Goal: Navigation & Orientation: Find specific page/section

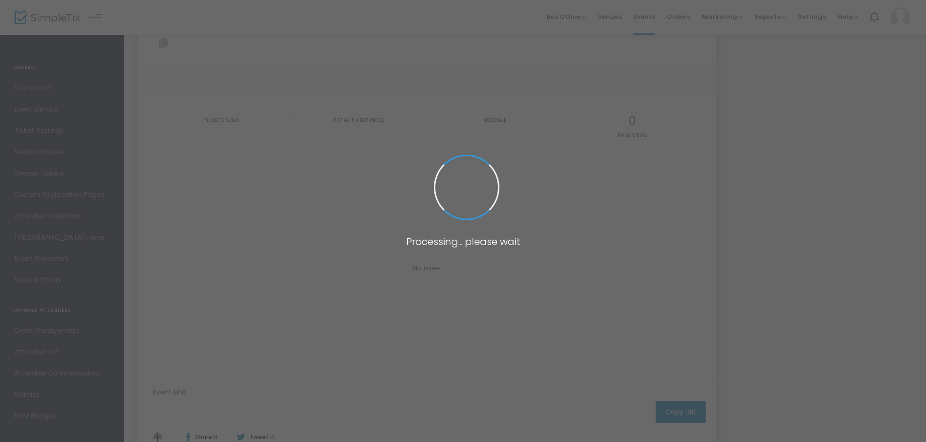
type input "[URL][DOMAIN_NAME]"
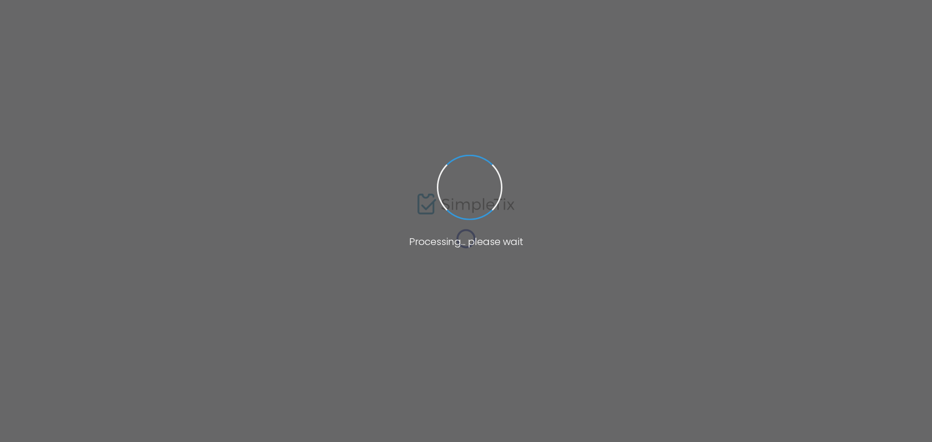
type input "[URL][DOMAIN_NAME]"
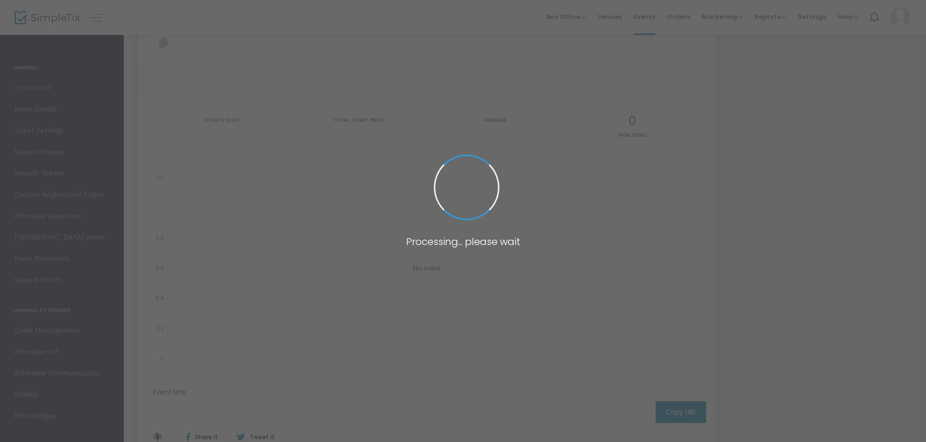
scroll to position [34, 0]
type input "[URL][DOMAIN_NAME]"
